Goal: Information Seeking & Learning: Learn about a topic

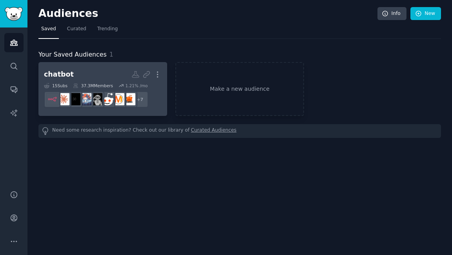
click at [66, 73] on div "chatbot" at bounding box center [59, 75] width 30 height 10
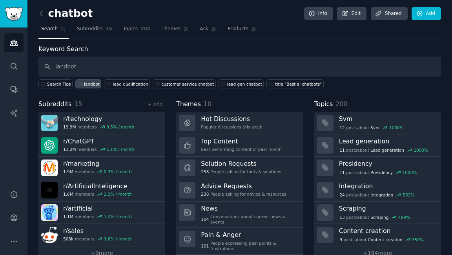
type input "landbot"
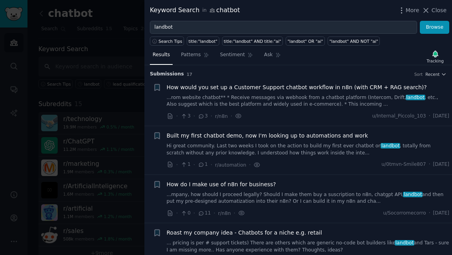
click at [227, 149] on link "Hi great community. Last two weeks I took on the action to build my first ever …" at bounding box center [308, 150] width 283 height 14
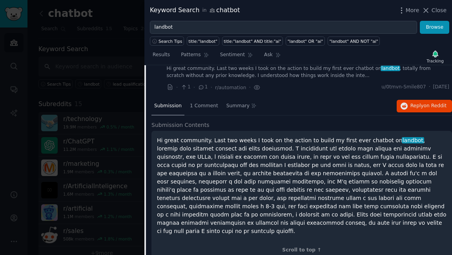
scroll to position [83, 0]
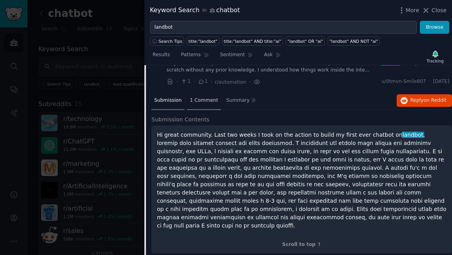
click at [196, 99] on span "1 Comment" at bounding box center [204, 100] width 28 height 7
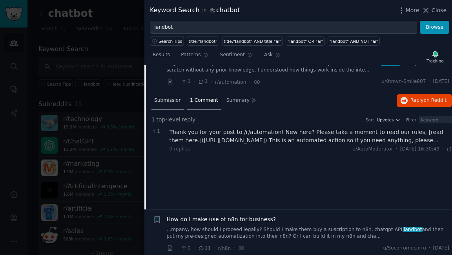
click at [173, 103] on div "Submission" at bounding box center [168, 101] width 33 height 19
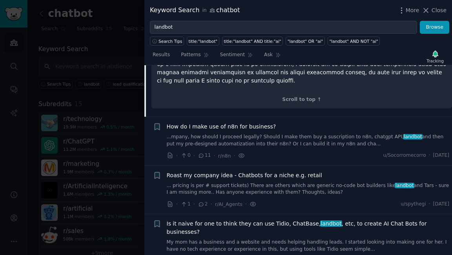
scroll to position [229, 0]
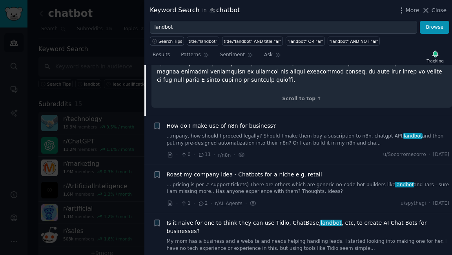
click at [237, 133] on link "...mpany, how should I proceed legally? Should I make them buy a suscription to…" at bounding box center [308, 140] width 283 height 14
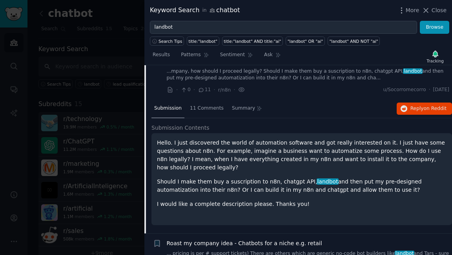
scroll to position [126, 0]
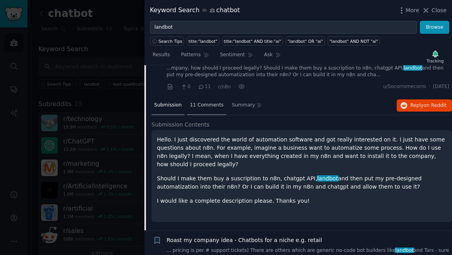
click at [197, 108] on span "11 Comments" at bounding box center [207, 105] width 34 height 7
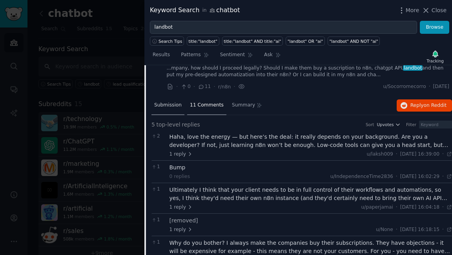
click at [177, 107] on span "Submission" at bounding box center [167, 105] width 27 height 7
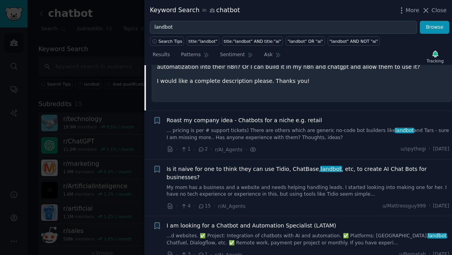
scroll to position [248, 0]
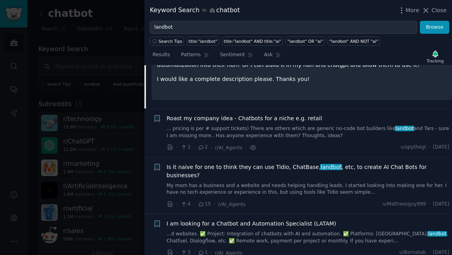
click at [229, 125] on link "... pricing is per # support tickets) There are others which are generic no-cod…" at bounding box center [308, 132] width 283 height 14
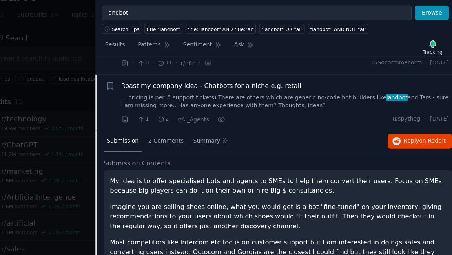
scroll to position [146, 0]
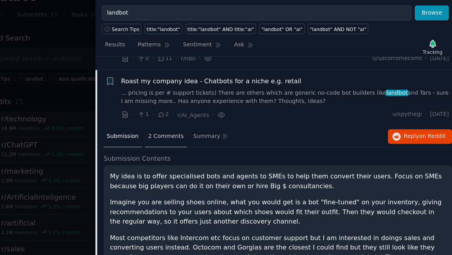
click at [201, 132] on span "2 Comments" at bounding box center [205, 133] width 31 height 7
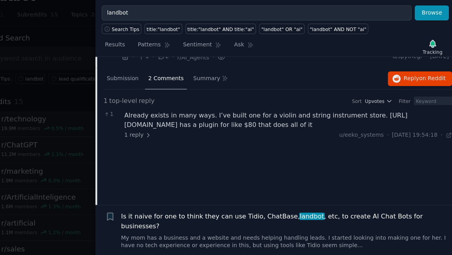
scroll to position [196, 0]
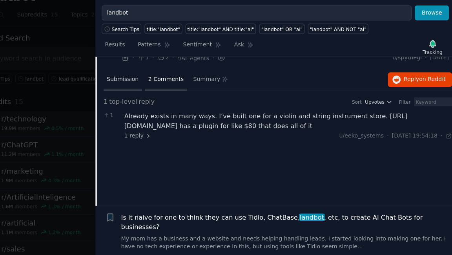
click at [171, 85] on span "Submission" at bounding box center [167, 84] width 27 height 7
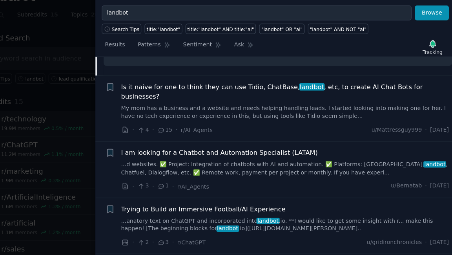
scroll to position [354, 0]
click at [275, 107] on link "My mom has a business and a website and needs helping handling leads. I started…" at bounding box center [308, 114] width 283 height 14
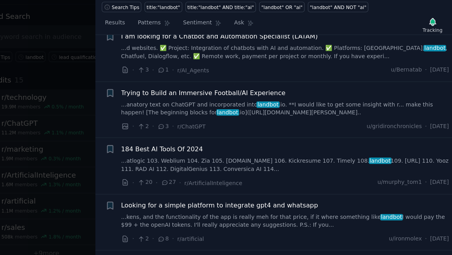
scroll to position [399, 0]
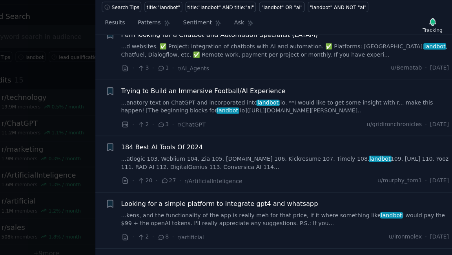
click at [262, 121] on link "...anatory text on ChatGPT and incorporated into landbot .io. **I would like to…" at bounding box center [308, 128] width 283 height 14
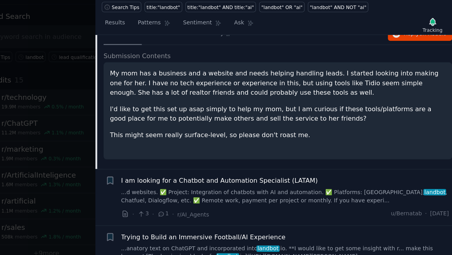
click at [262, 246] on link "...anatory text on ChatGPT and incorporated into landbot .io. **I would like to…" at bounding box center [308, 253] width 283 height 14
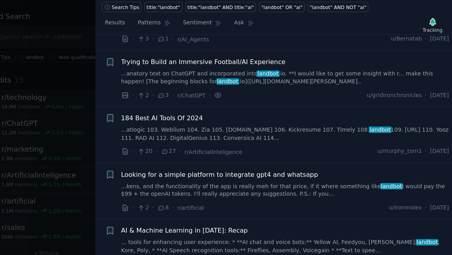
scroll to position [303, 0]
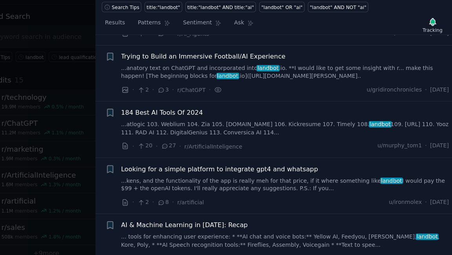
click at [246, 91] on link "...anatory text on ChatGPT and incorporated into landbot .io. **I would like to…" at bounding box center [308, 98] width 283 height 14
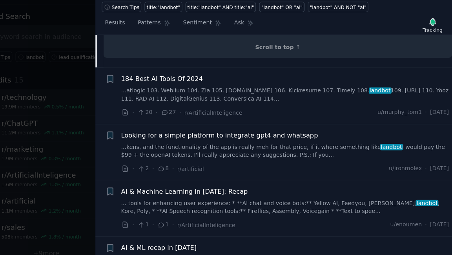
scroll to position [1128, 0]
